Goal: Find specific page/section: Find specific page/section

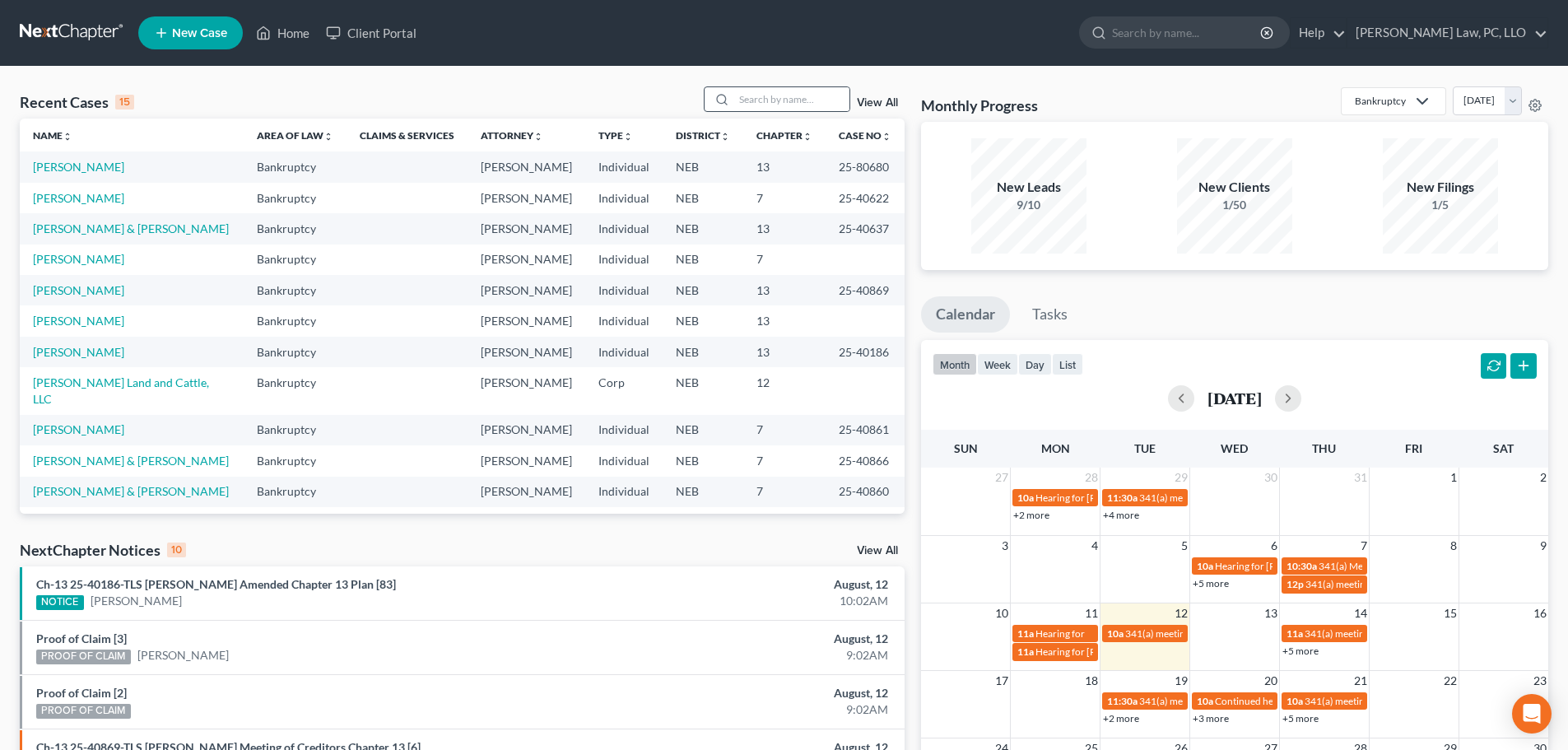
click at [759, 112] on div at bounding box center [777, 99] width 146 height 25
click at [759, 110] on input "search" at bounding box center [792, 99] width 116 height 24
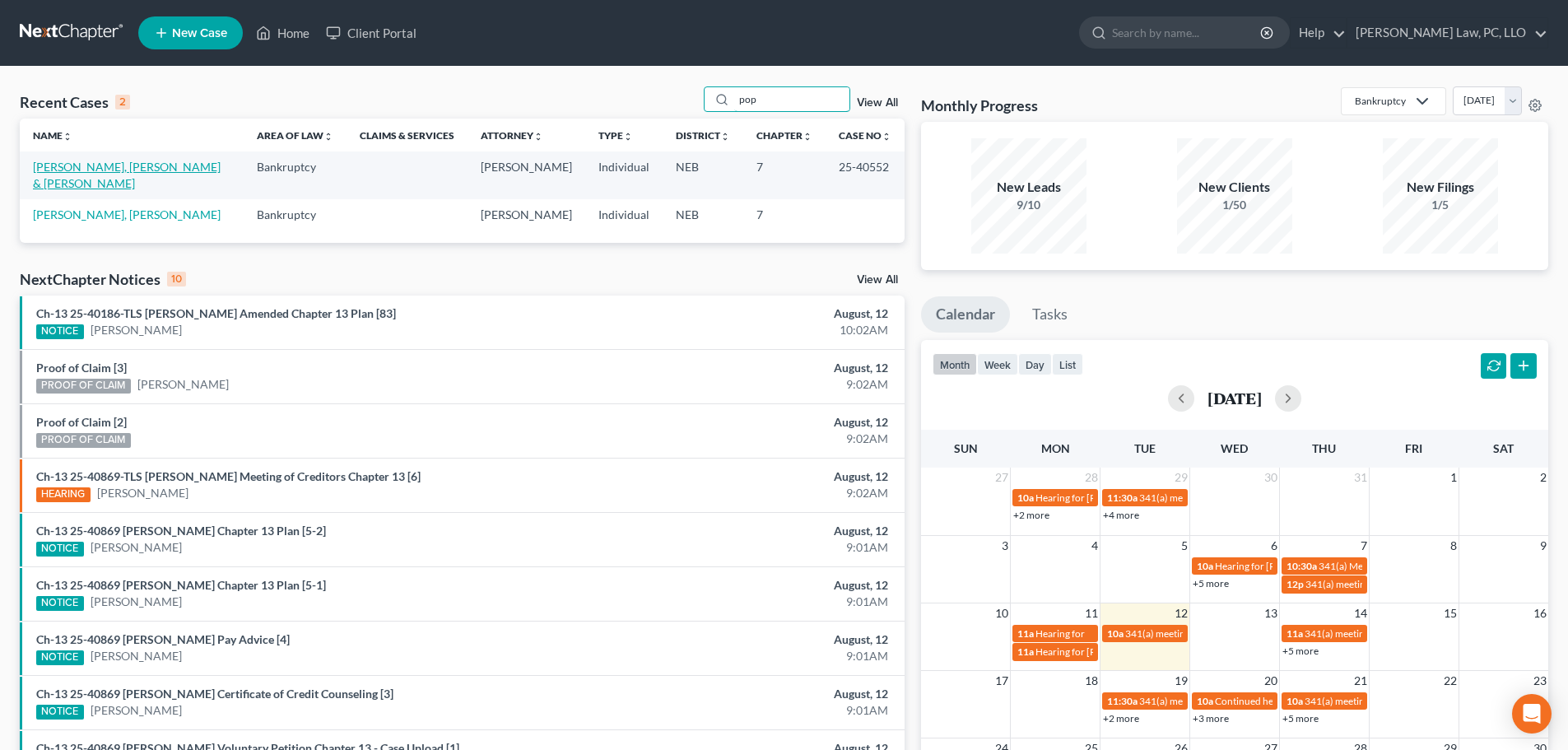
type input "pop"
click at [159, 171] on link "[PERSON_NAME], [PERSON_NAME] & [PERSON_NAME]" at bounding box center [126, 175] width 188 height 31
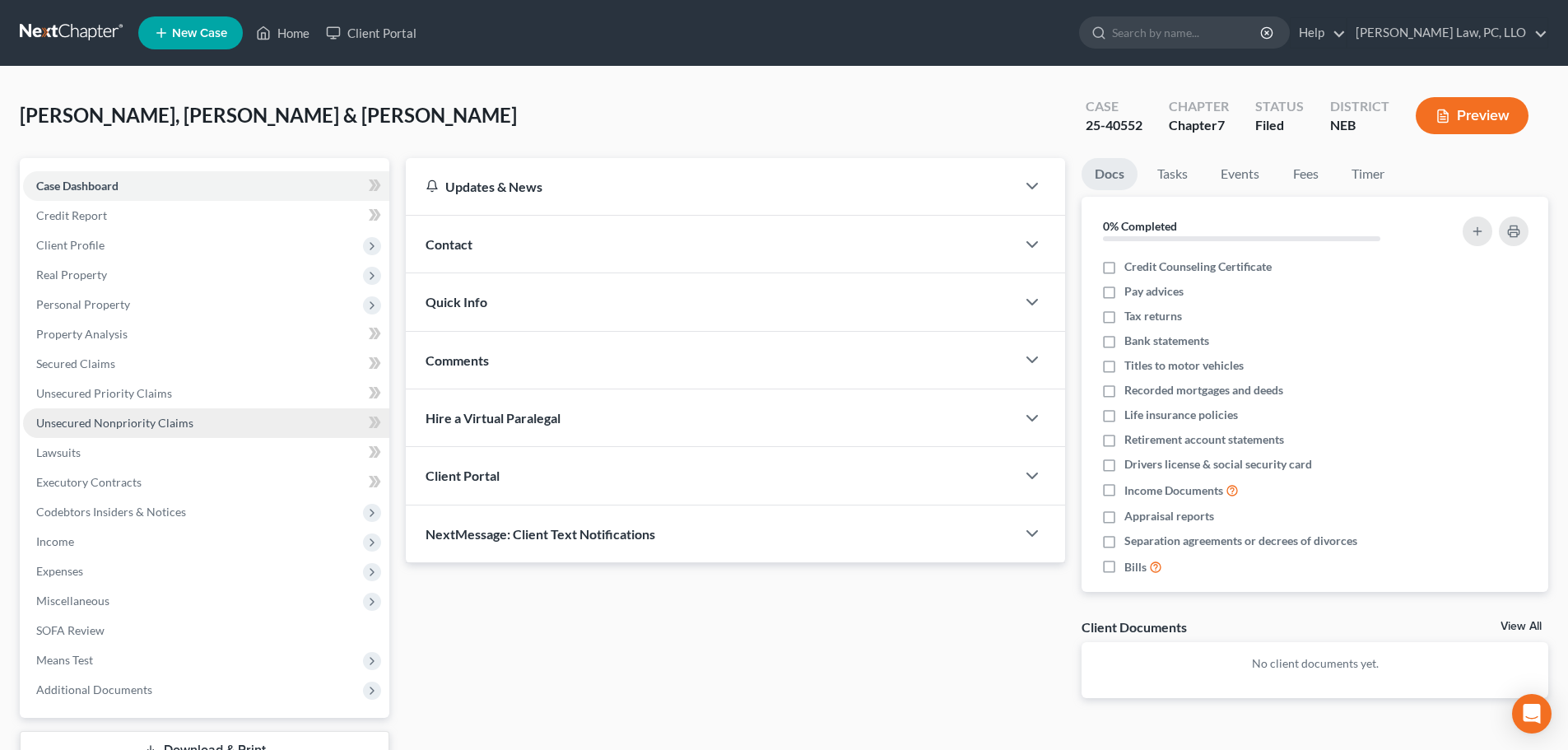
click at [87, 422] on span "Unsecured Nonpriority Claims" at bounding box center [115, 422] width 157 height 14
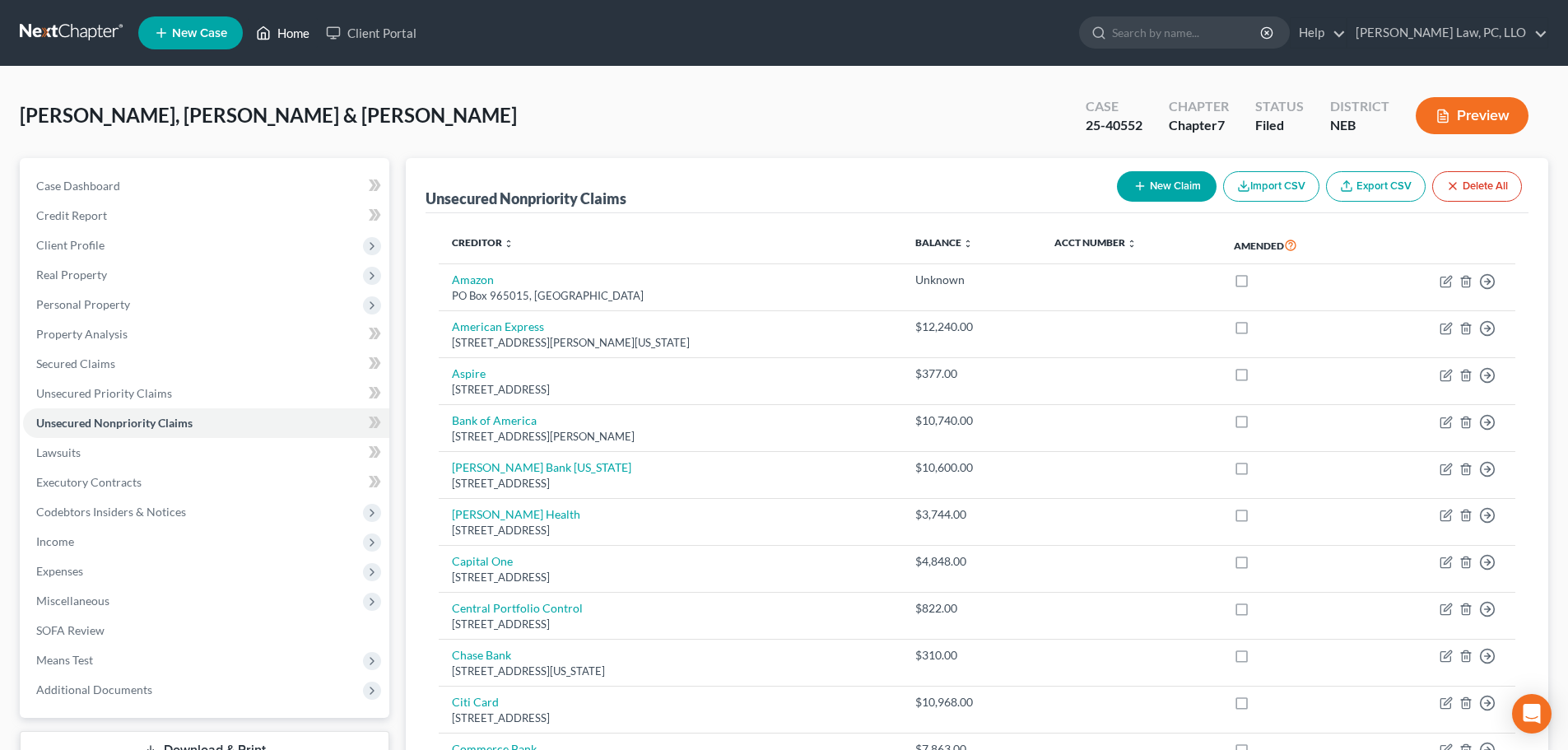
click at [292, 26] on link "Home" at bounding box center [282, 33] width 70 height 30
